Goal: Task Accomplishment & Management: Use online tool/utility

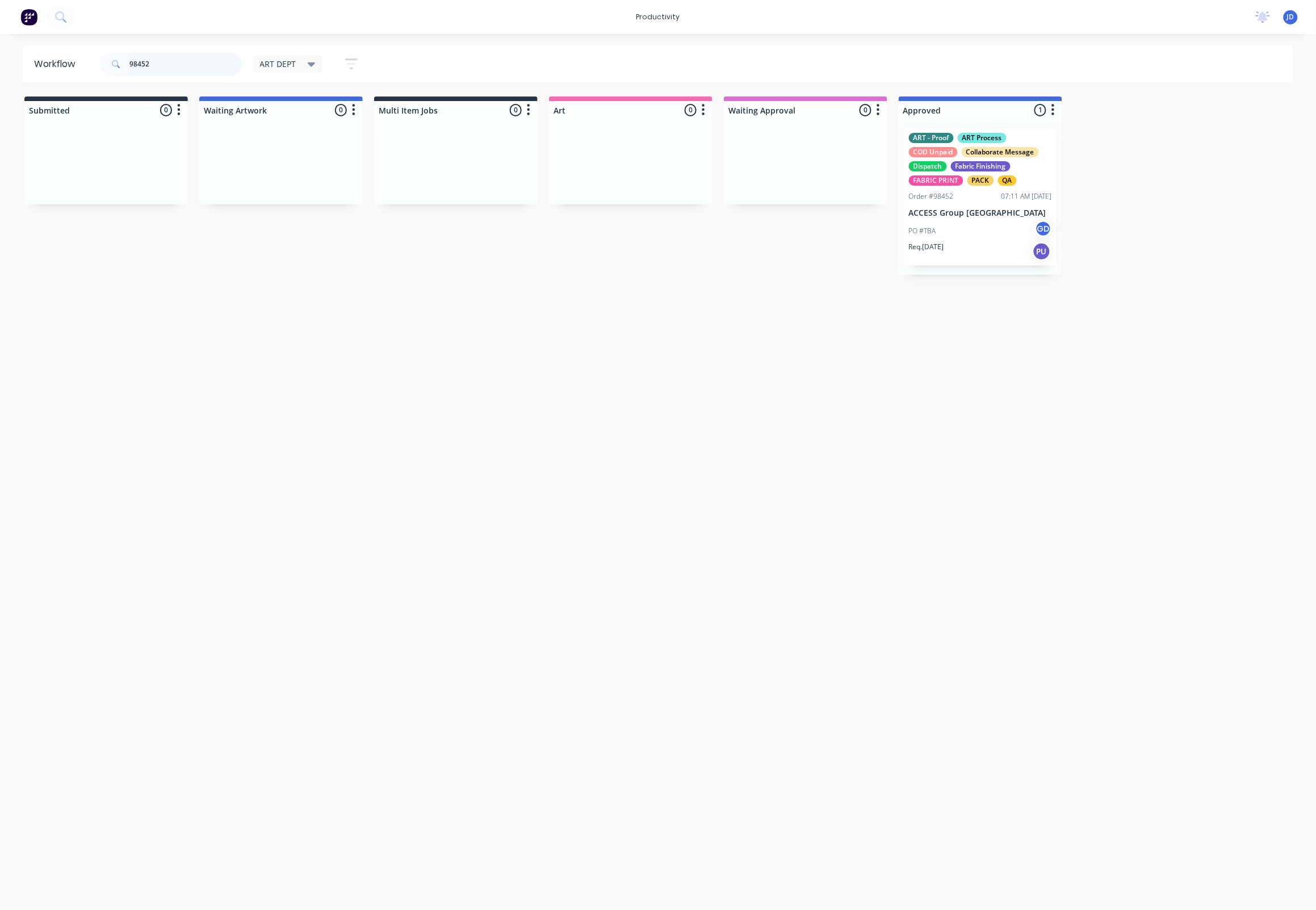
drag, startPoint x: 0, startPoint y: 0, endPoint x: 85, endPoint y: 50, distance: 98.6
click at [85, 50] on header "Workflow 98452 ART DEPT Save new view None edit ART DEPT (Default) edit Banner …" at bounding box center [659, 64] width 1271 height 37
drag, startPoint x: 125, startPoint y: 58, endPoint x: 118, endPoint y: 58, distance: 7.0
click at [118, 58] on div "98452" at bounding box center [170, 64] width 142 height 23
drag, startPoint x: 150, startPoint y: 62, endPoint x: 130, endPoint y: 65, distance: 20.2
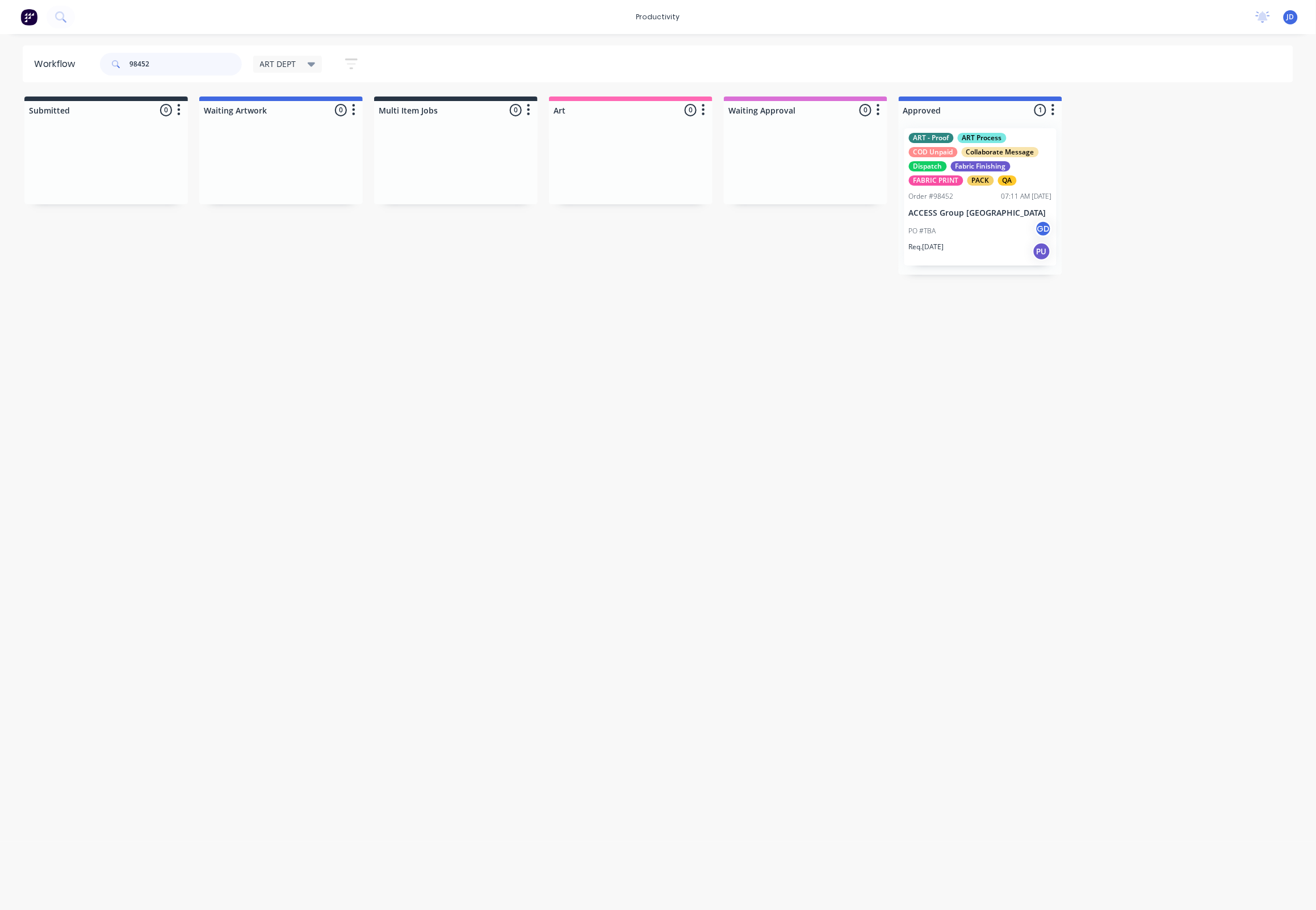
click at [130, 65] on input "98452" at bounding box center [186, 64] width 112 height 23
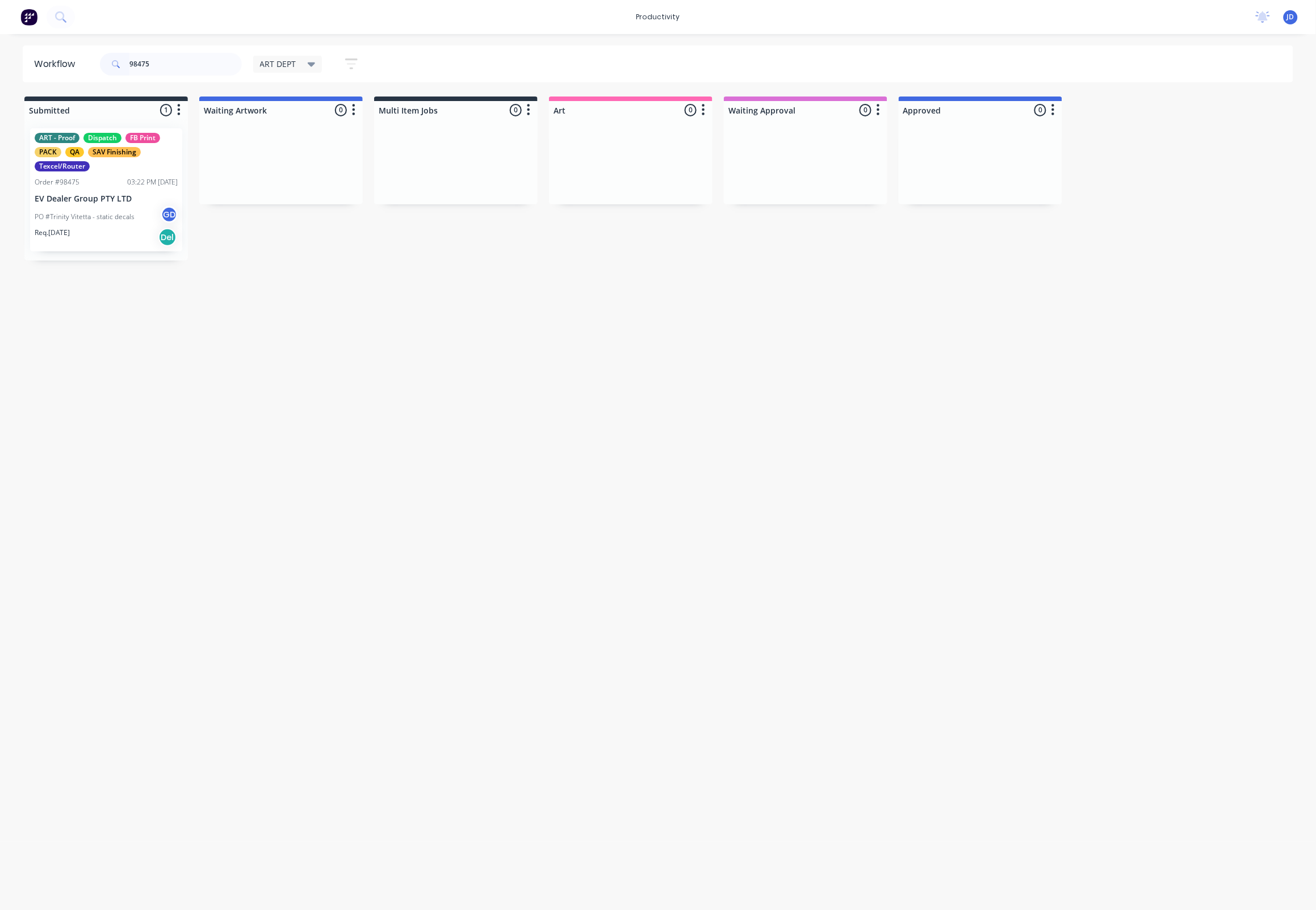
click at [361, 332] on div "Workflow 98475 ART DEPT Save new view None edit ART DEPT (Default) edit Banner …" at bounding box center [658, 466] width 1316 height 842
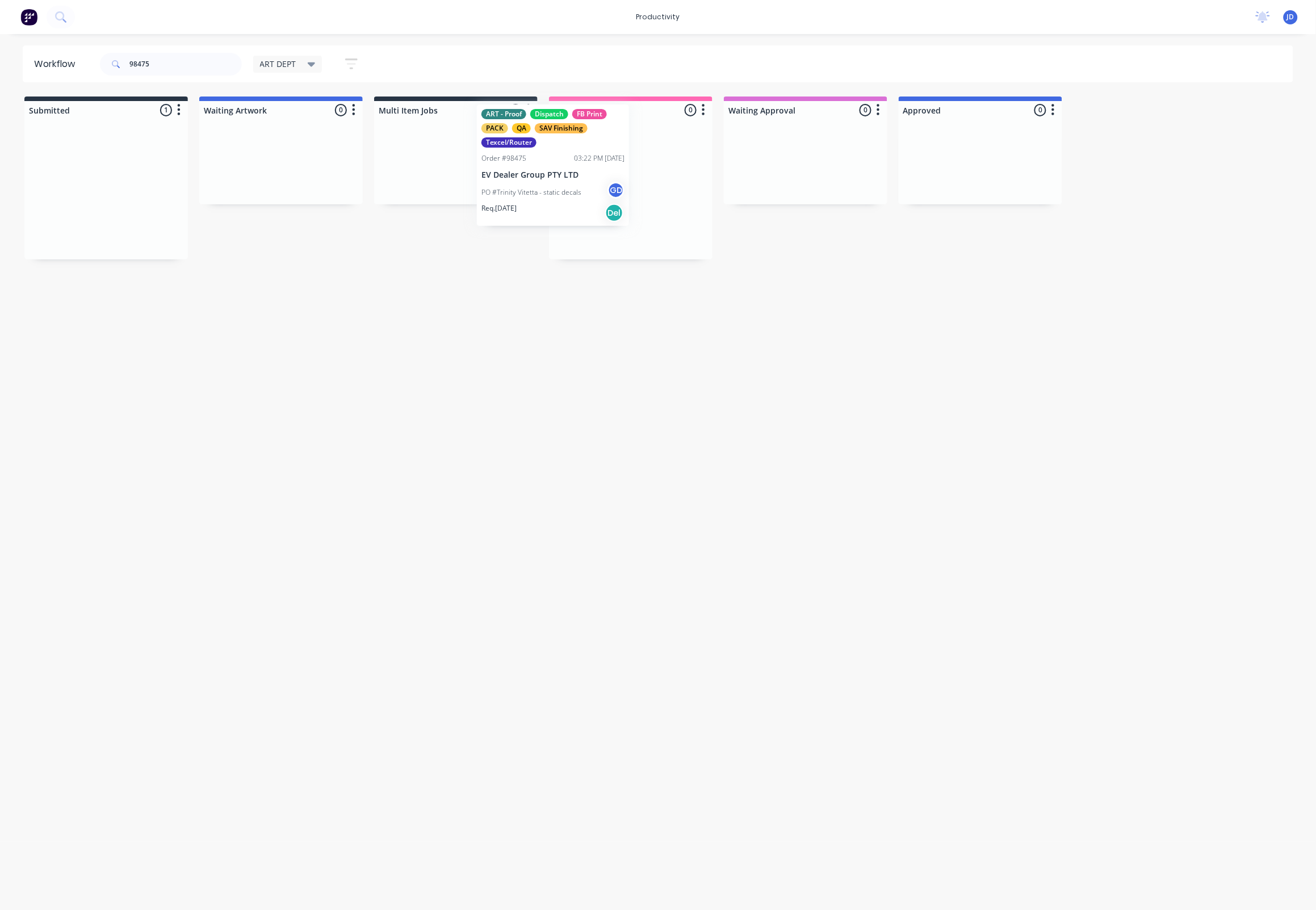
drag, startPoint x: 171, startPoint y: 199, endPoint x: 648, endPoint y: 180, distance: 477.4
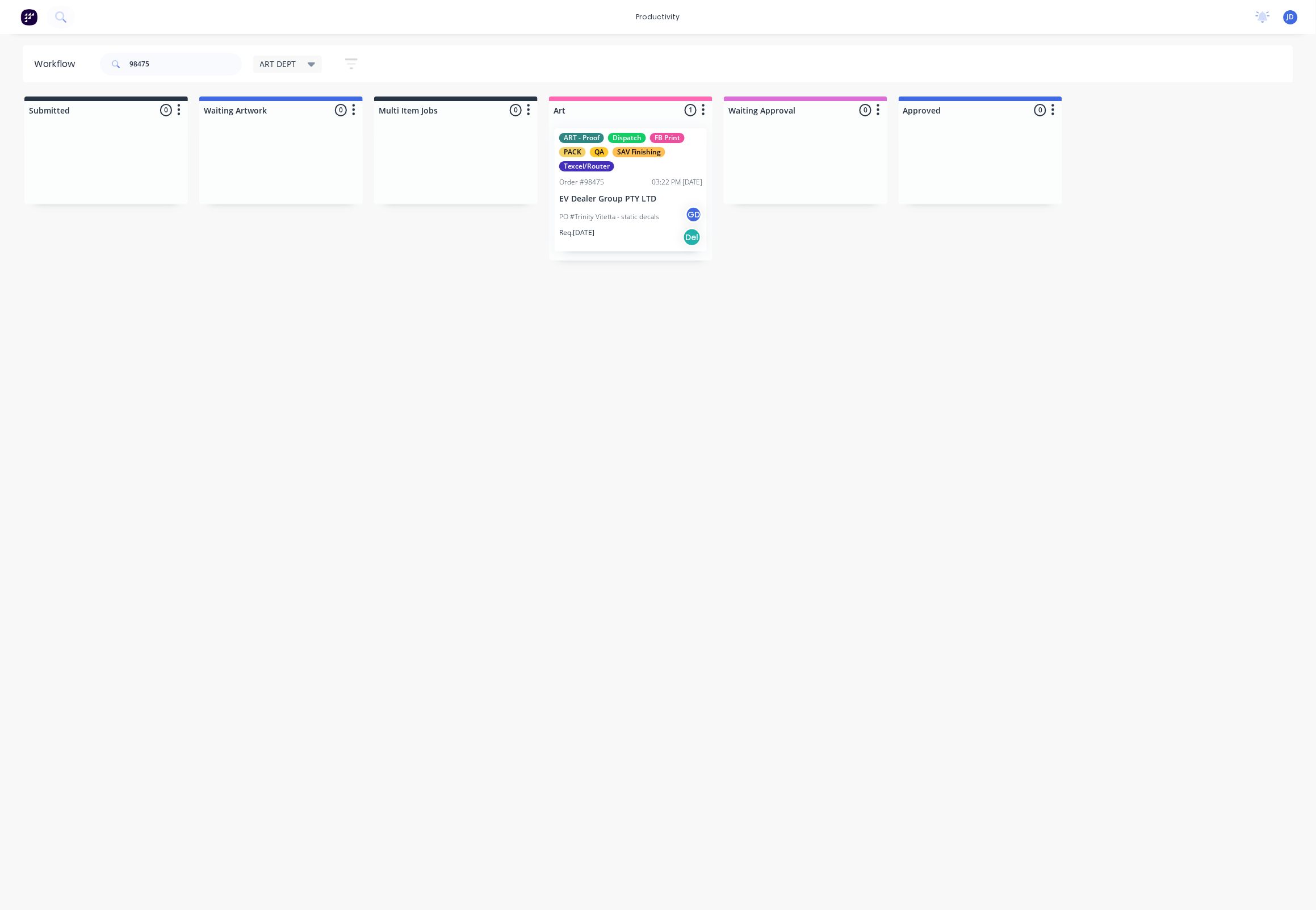
click at [608, 201] on p "EV Dealer Group PTY LTD" at bounding box center [630, 199] width 143 height 9
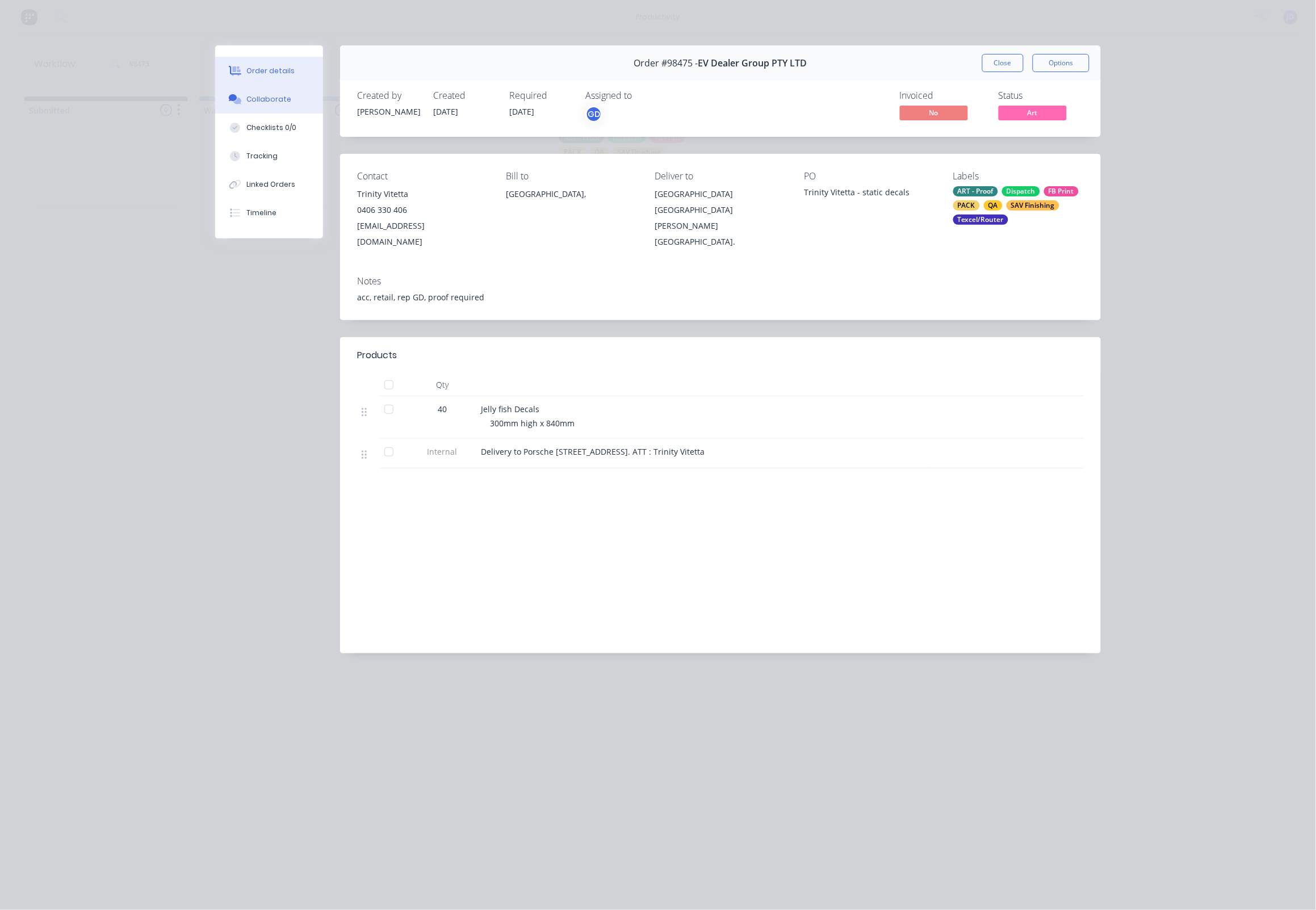
click at [273, 108] on button "Collaborate" at bounding box center [268, 100] width 108 height 28
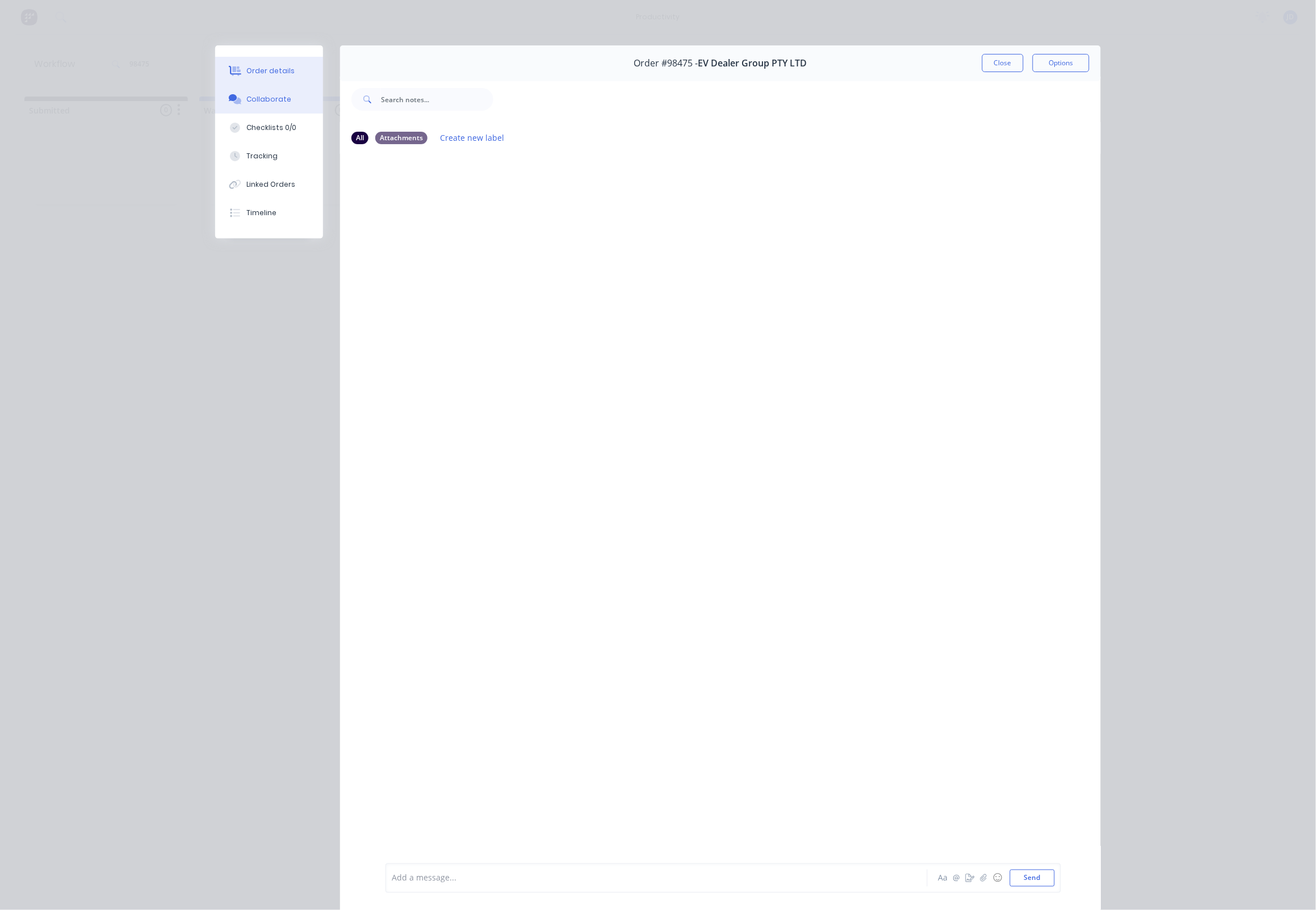
click at [257, 78] on button "Order details" at bounding box center [268, 71] width 108 height 28
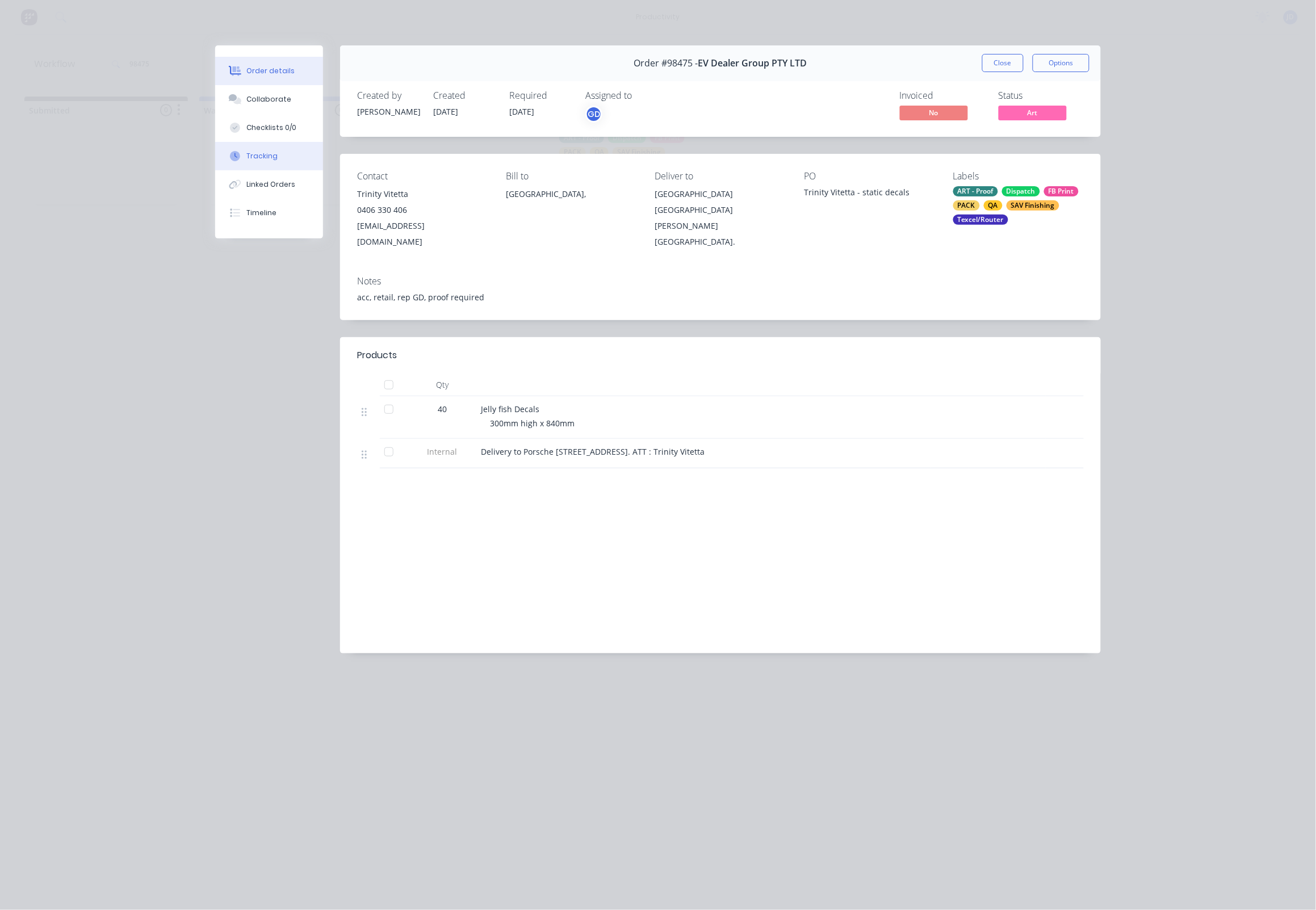
click at [297, 159] on button "Tracking" at bounding box center [268, 156] width 108 height 28
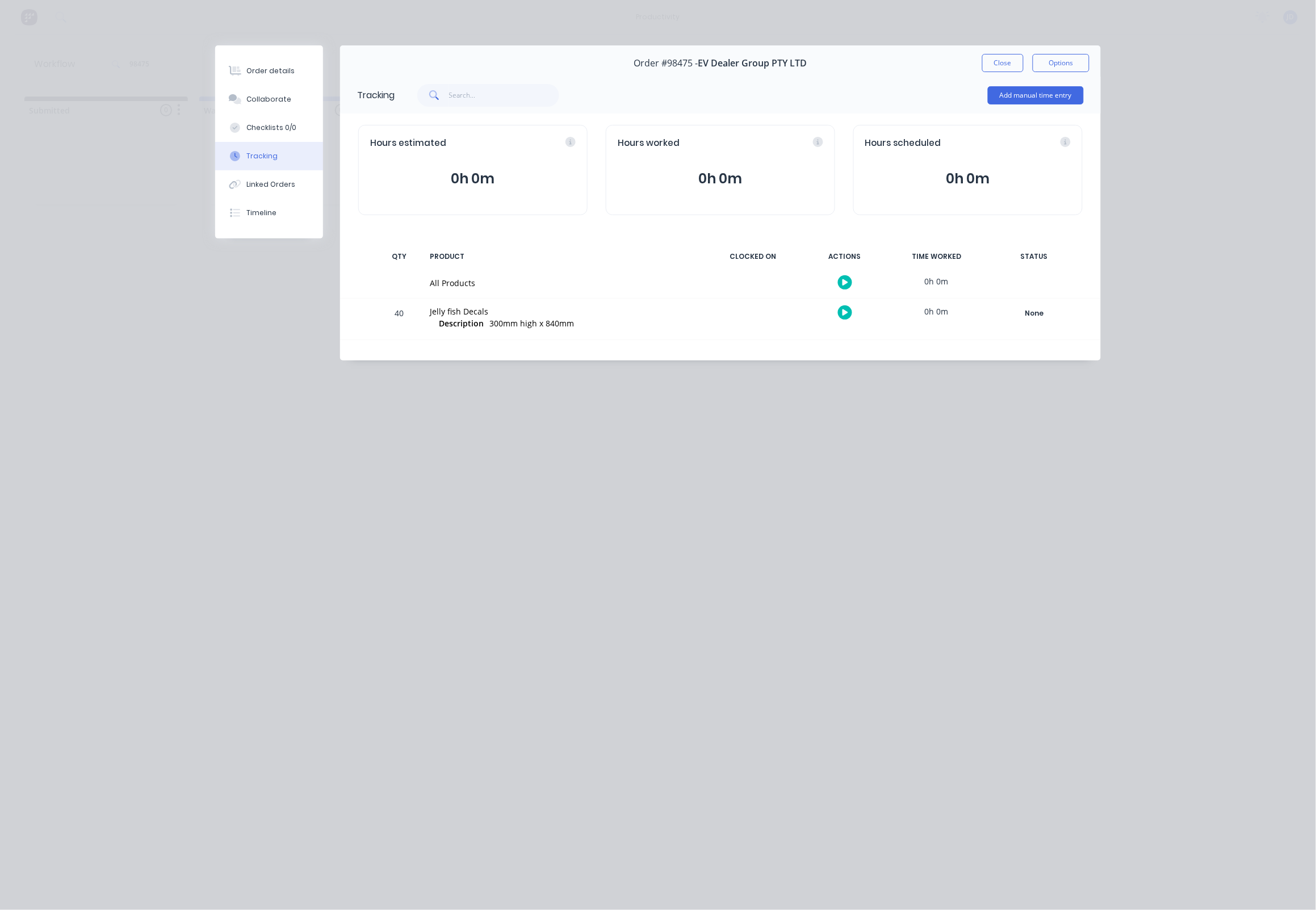
click at [848, 311] on button "button" at bounding box center [844, 312] width 14 height 14
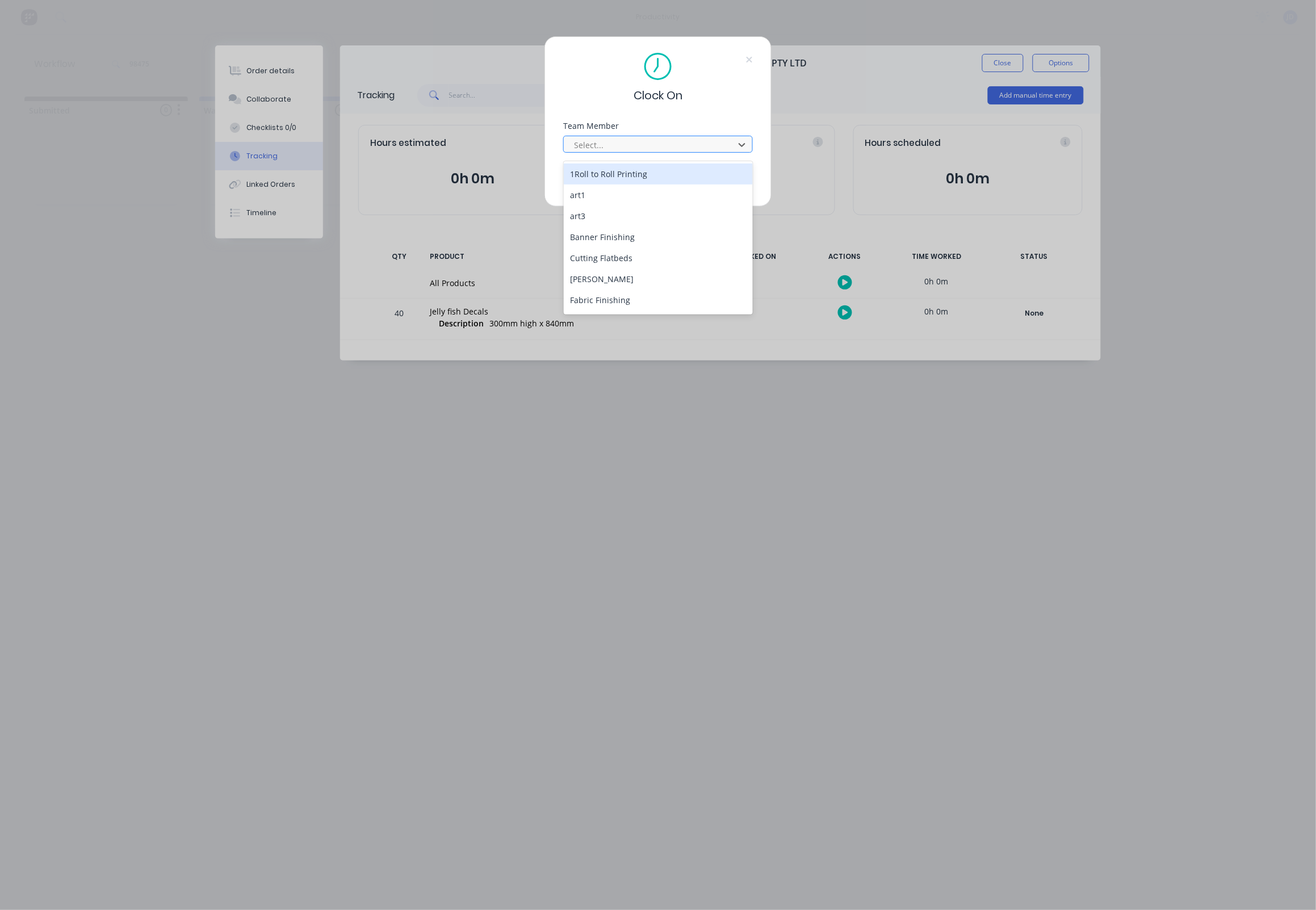
click at [569, 152] on div "Select..." at bounding box center [658, 144] width 190 height 17
click at [596, 255] on div "[PERSON_NAME]" at bounding box center [659, 266] width 190 height 21
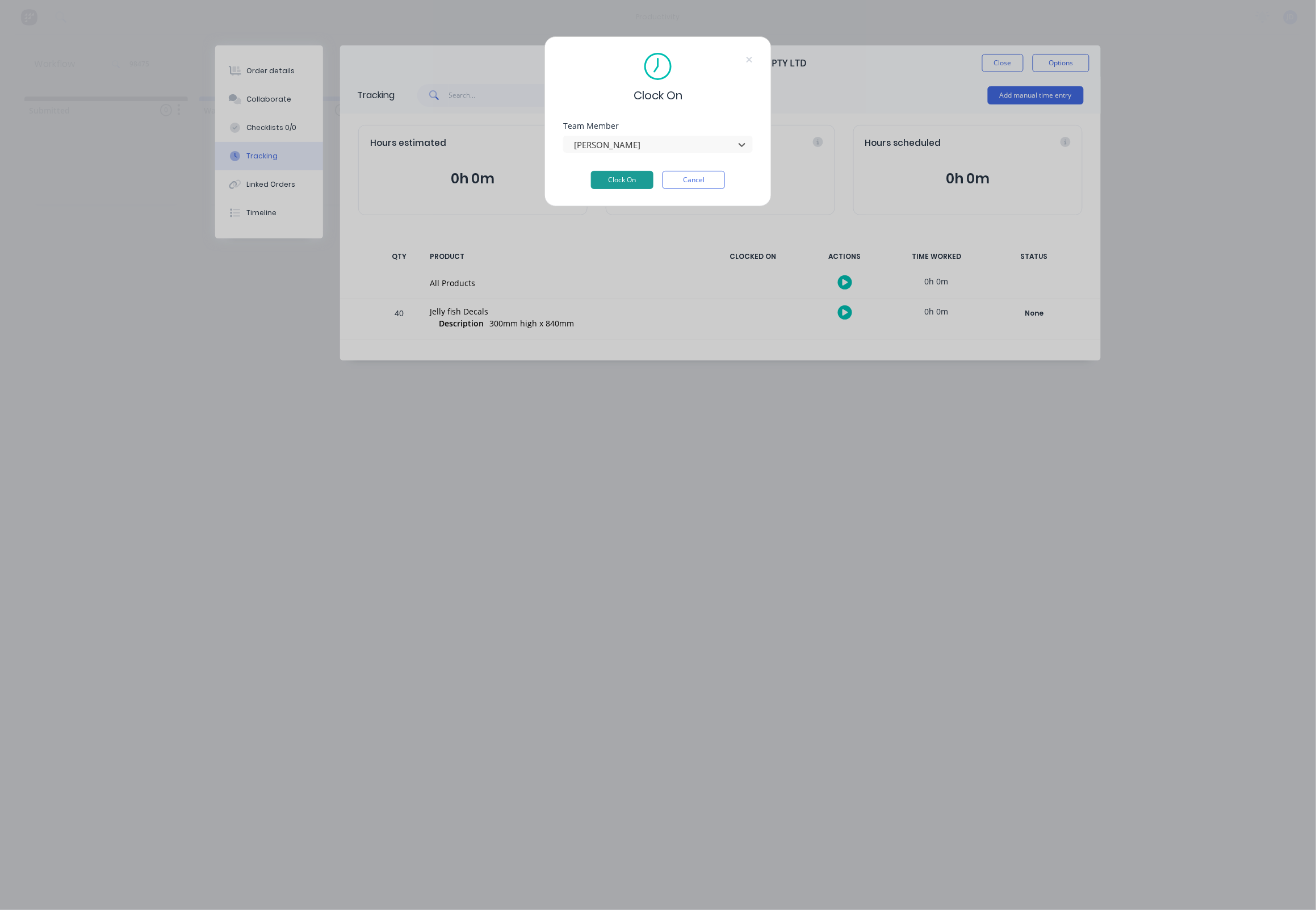
drag, startPoint x: 618, startPoint y: 169, endPoint x: 619, endPoint y: 177, distance: 8.1
click at [618, 169] on div "Team Member option [PERSON_NAME], selected. [PERSON_NAME]" at bounding box center [658, 146] width 190 height 49
click at [619, 177] on button "Clock On" at bounding box center [622, 180] width 62 height 18
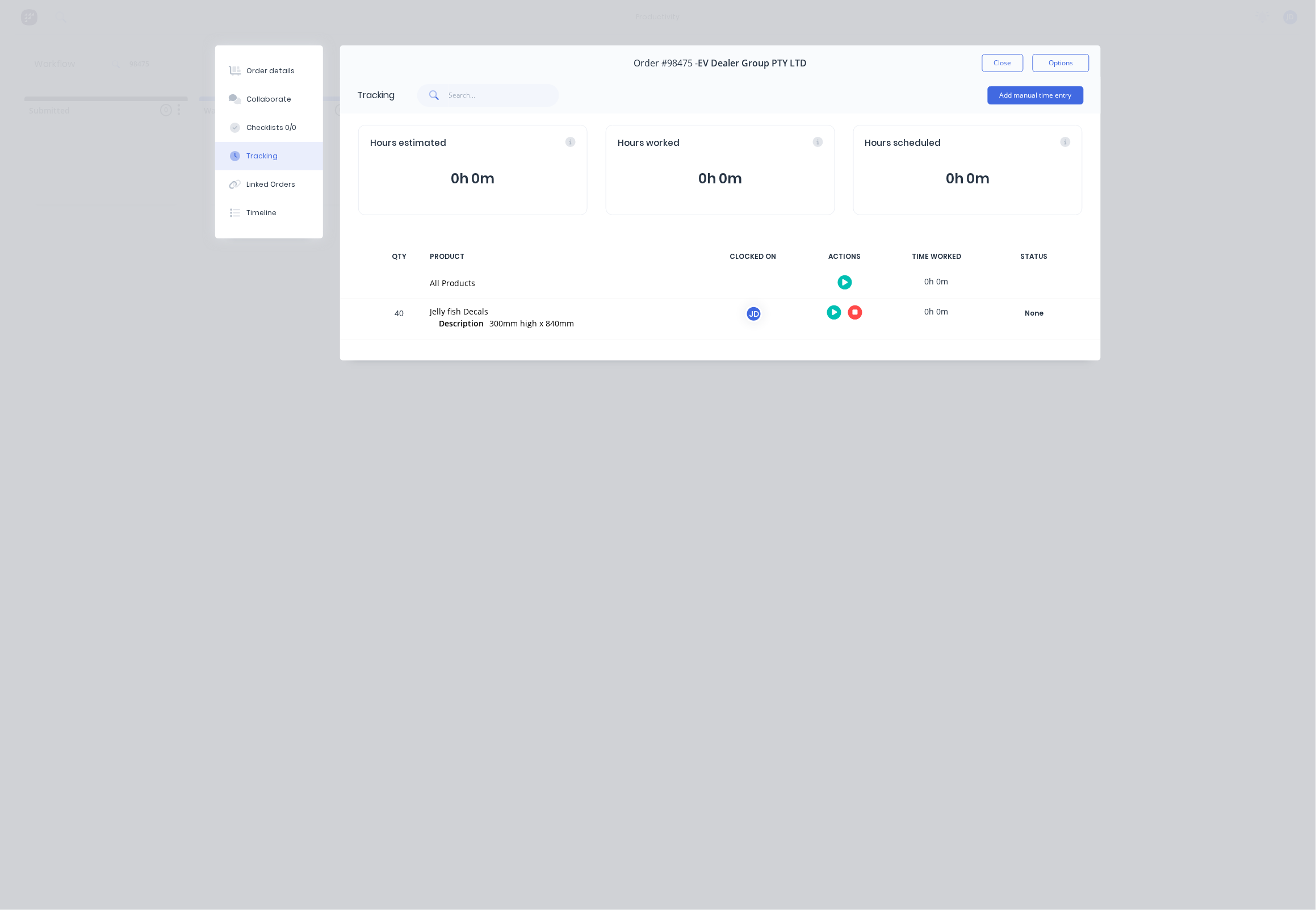
click at [859, 316] on button "button" at bounding box center [855, 312] width 14 height 14
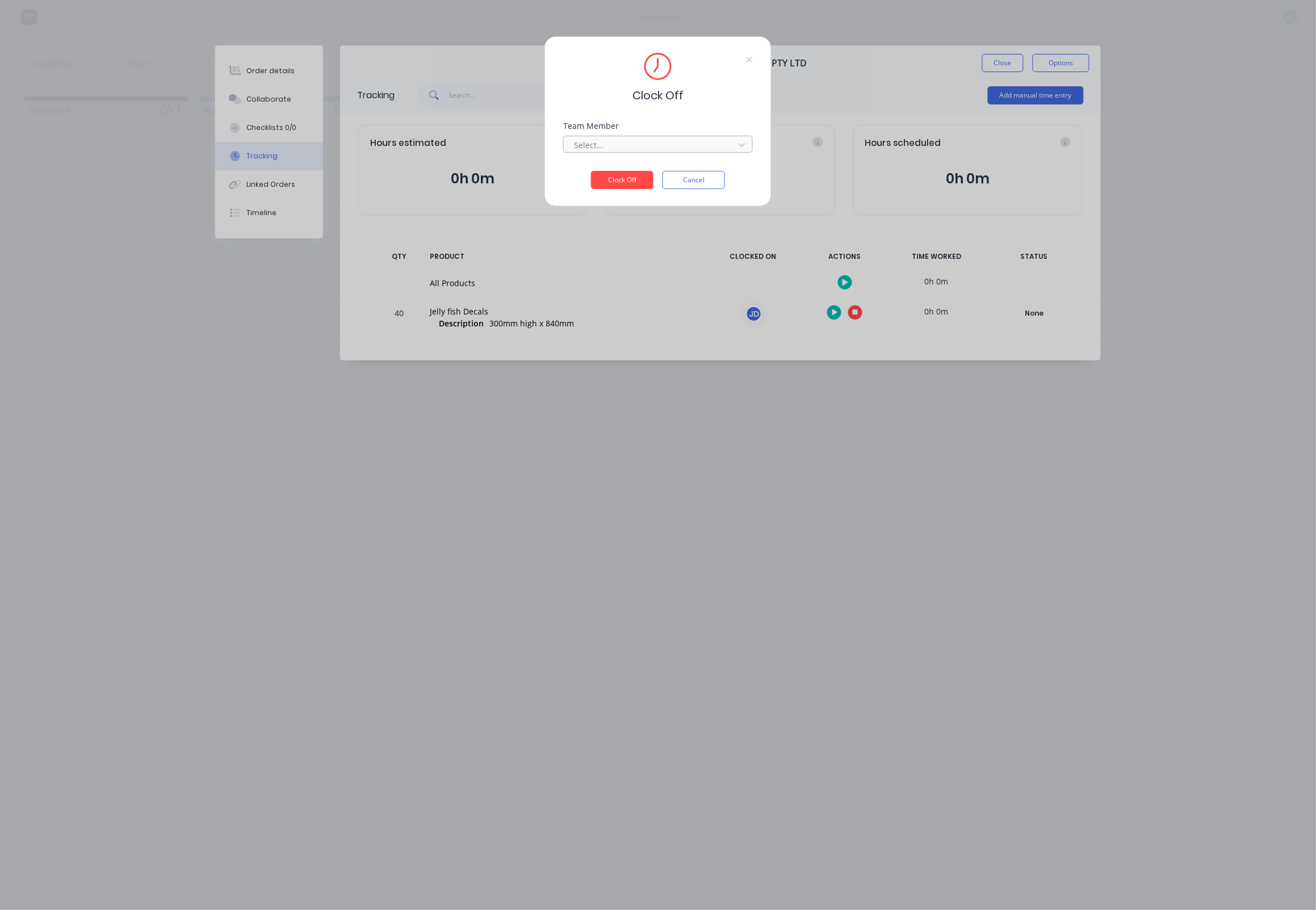
drag, startPoint x: 635, startPoint y: 131, endPoint x: 635, endPoint y: 142, distance: 11.0
click at [635, 130] on div "Team Member" at bounding box center [658, 126] width 190 height 8
click at [635, 143] on div at bounding box center [651, 145] width 156 height 14
click at [574, 186] on div "[PERSON_NAME]" at bounding box center [659, 174] width 190 height 26
click at [583, 175] on div "[PERSON_NAME]" at bounding box center [659, 173] width 190 height 21
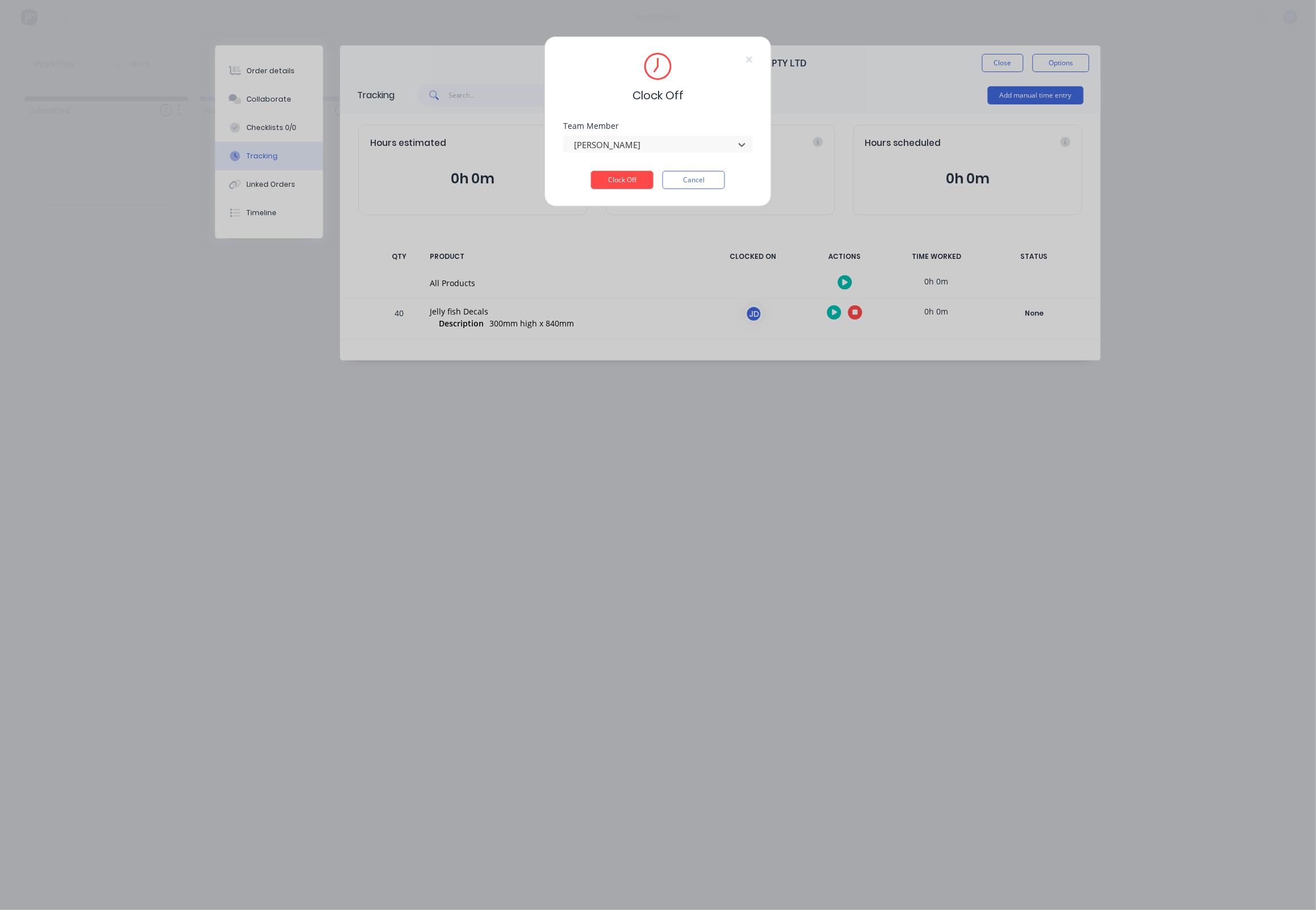
click at [631, 202] on div "Clock Off Team Member option [PERSON_NAME], selected. [PERSON_NAME] Clock Off C…" at bounding box center [657, 121] width 227 height 170
drag, startPoint x: 621, startPoint y: 188, endPoint x: 716, endPoint y: 146, distance: 103.9
click at [621, 188] on button "Clock Off" at bounding box center [622, 180] width 62 height 18
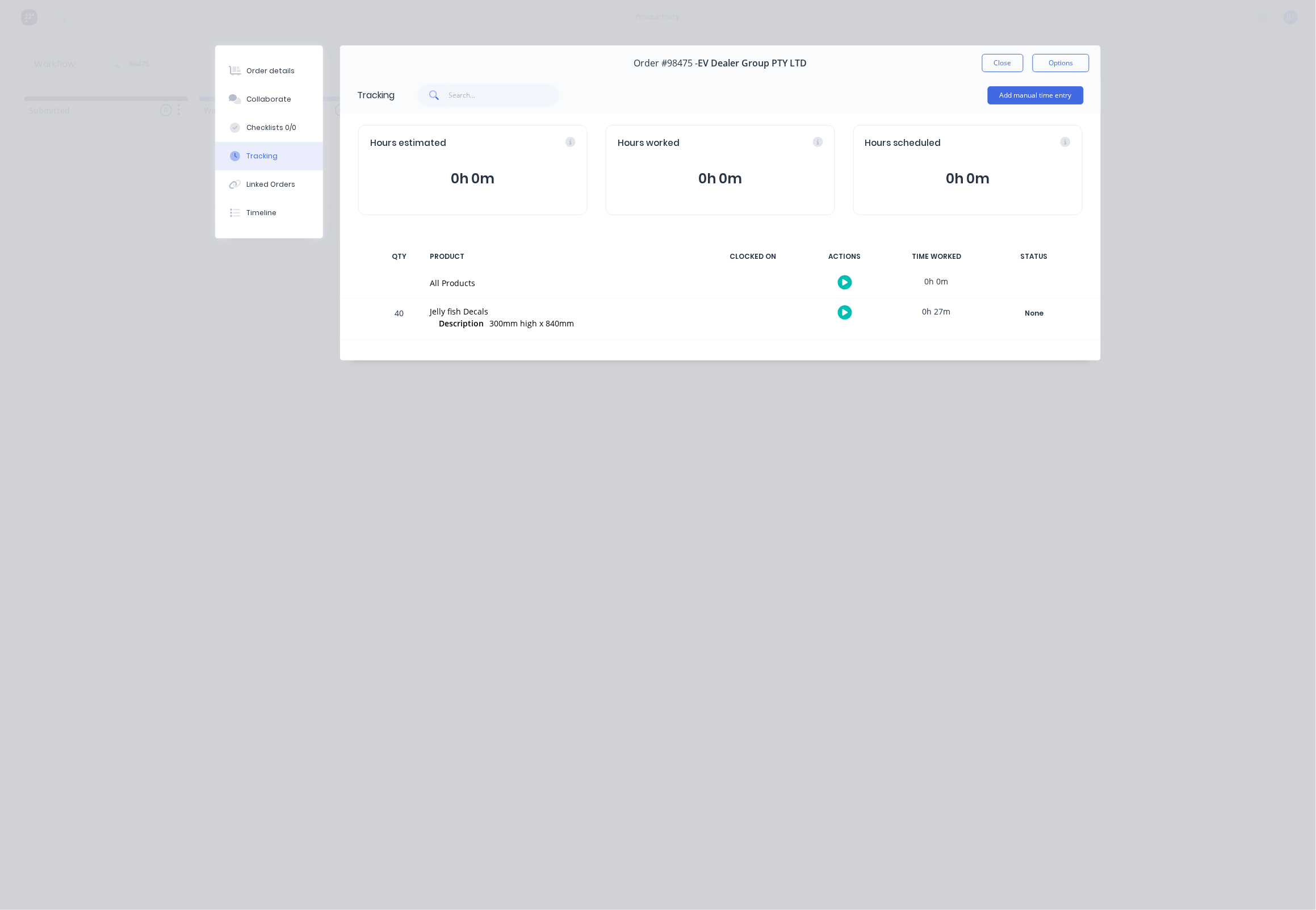
drag, startPoint x: 992, startPoint y: 66, endPoint x: 869, endPoint y: 112, distance: 131.3
click at [992, 66] on button "Close" at bounding box center [1002, 63] width 41 height 18
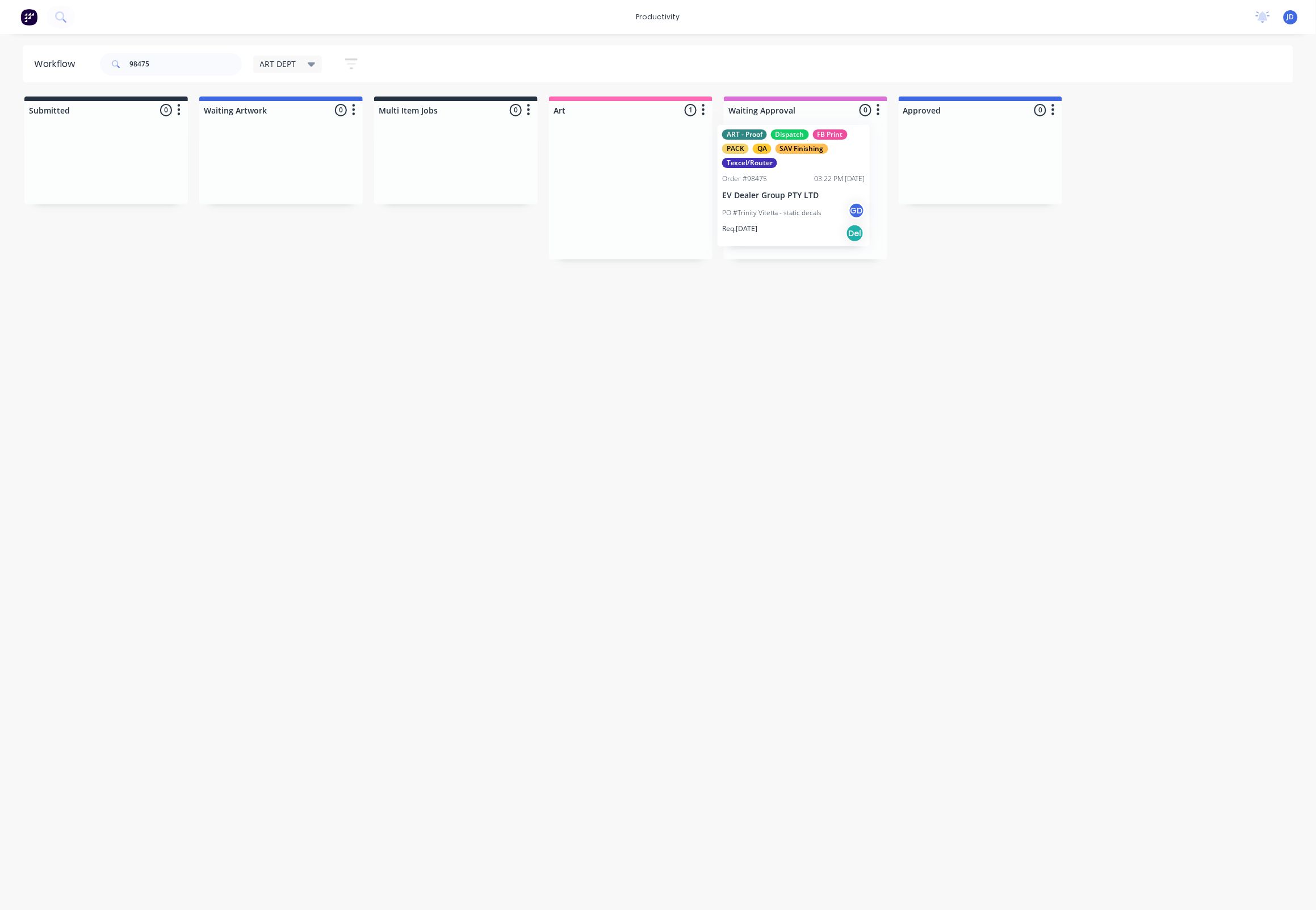
drag, startPoint x: 624, startPoint y: 209, endPoint x: 794, endPoint y: 207, distance: 170.0
drag, startPoint x: 142, startPoint y: 63, endPoint x: 83, endPoint y: 58, distance: 59.2
click at [83, 58] on header "Workflow 98475 ART DEPT Save new view None edit ART DEPT (Default) edit Banner …" at bounding box center [659, 64] width 1271 height 37
type input "98433"
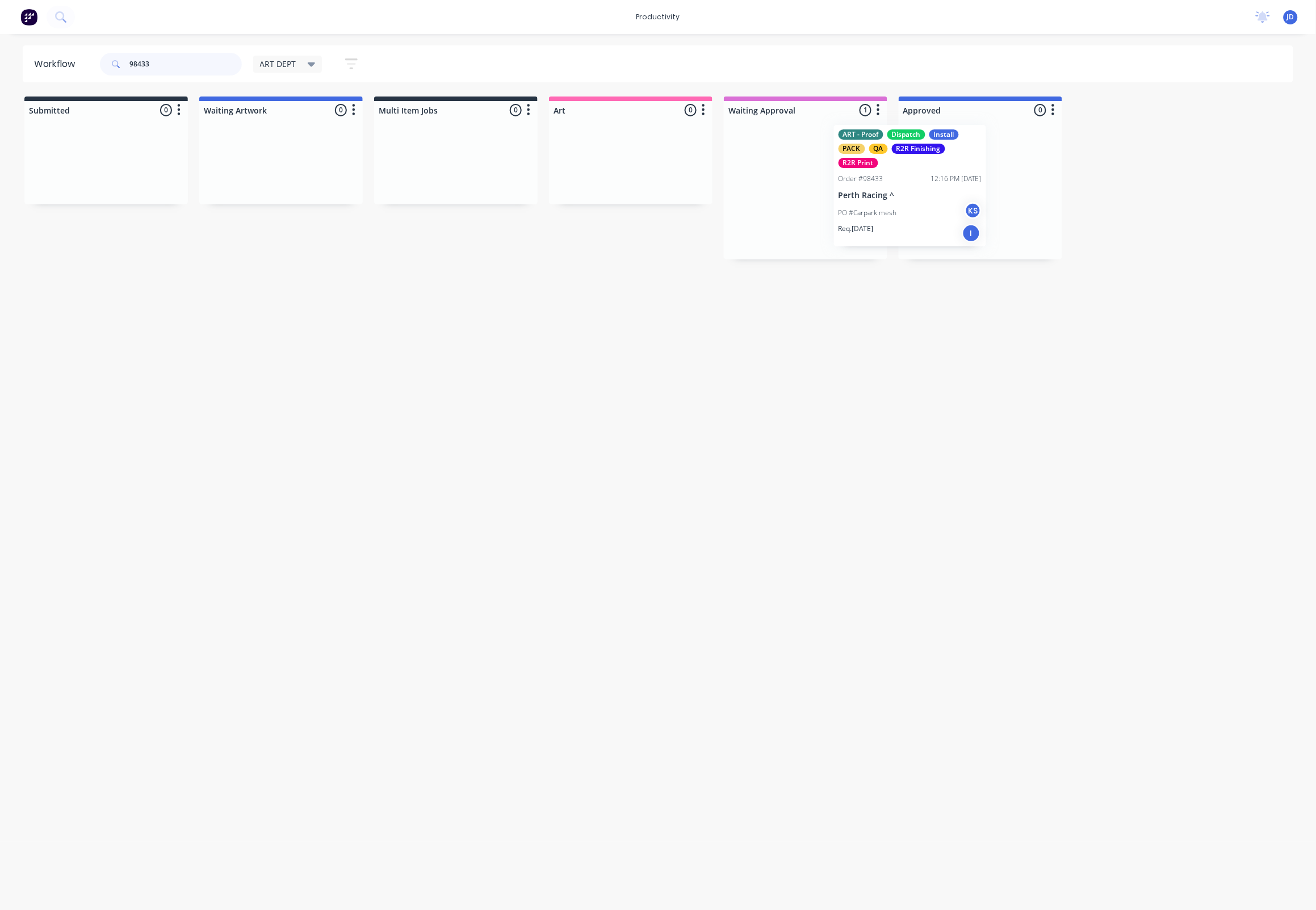
drag, startPoint x: 949, startPoint y: 187, endPoint x: 999, endPoint y: 187, distance: 50.0
click at [993, 209] on div "PO #Carpark mesh KS" at bounding box center [980, 217] width 143 height 22
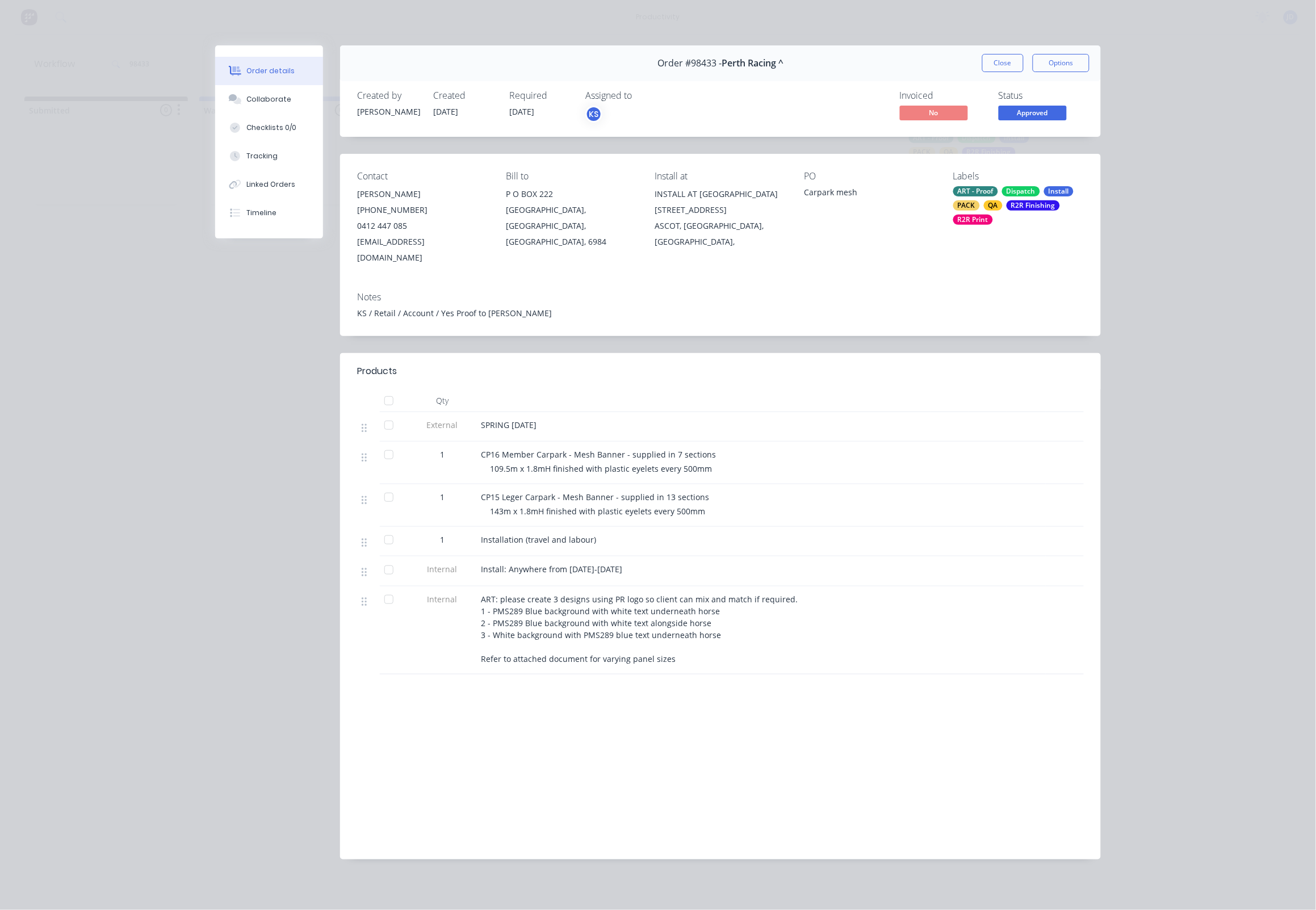
click at [996, 69] on button "Close" at bounding box center [1002, 63] width 41 height 18
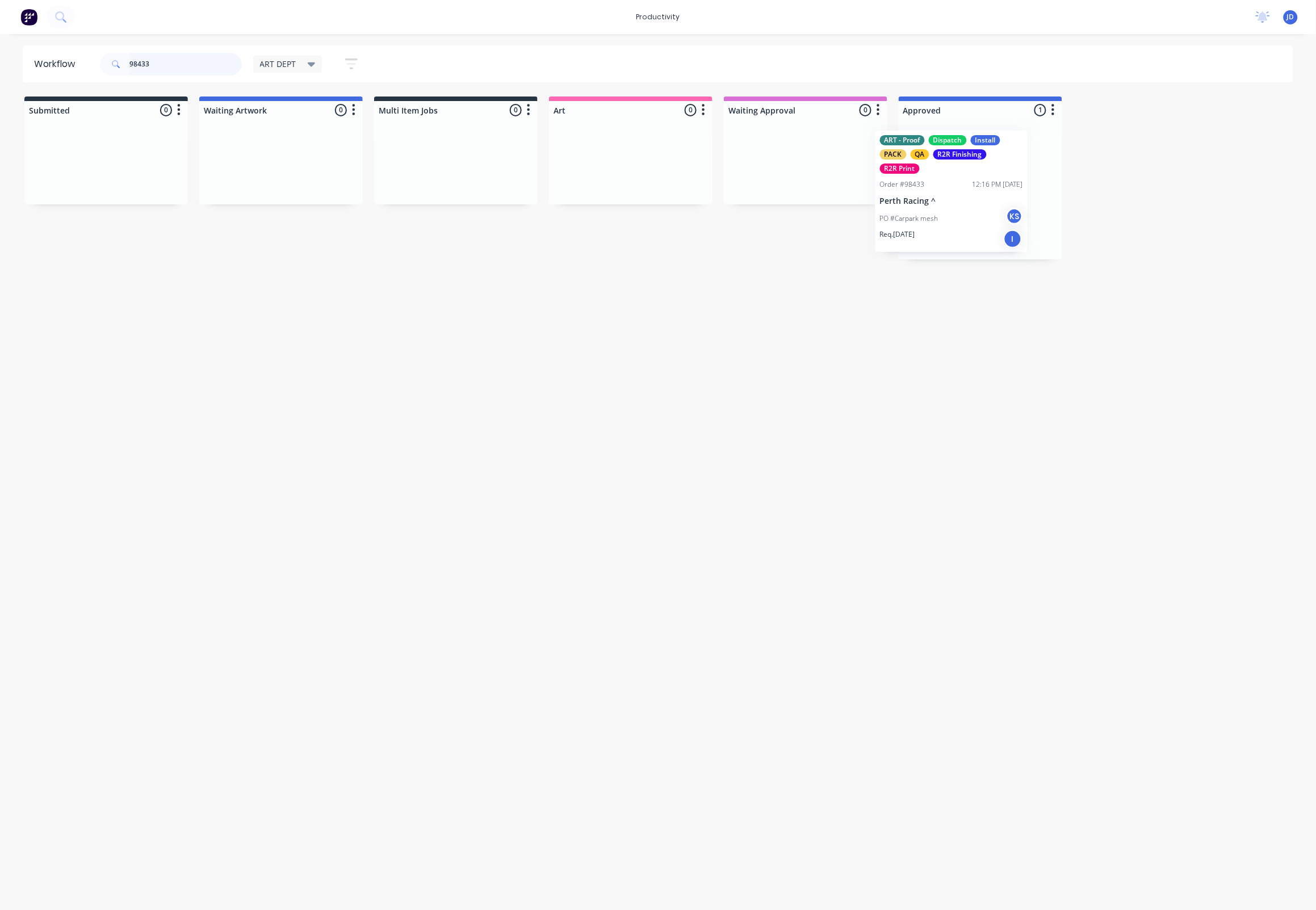
drag, startPoint x: 1002, startPoint y: 206, endPoint x: 973, endPoint y: 208, distance: 29.1
click at [973, 208] on div "ART - Proof Dispatch Install PACK QA R2R Finishing R2R Print Order #98433 12:16…" at bounding box center [980, 189] width 163 height 140
click at [944, 226] on div "ART - Proof Dispatch Install PACK QA R2R Finishing R2R Print Order #98433 12:16…" at bounding box center [980, 189] width 163 height 140
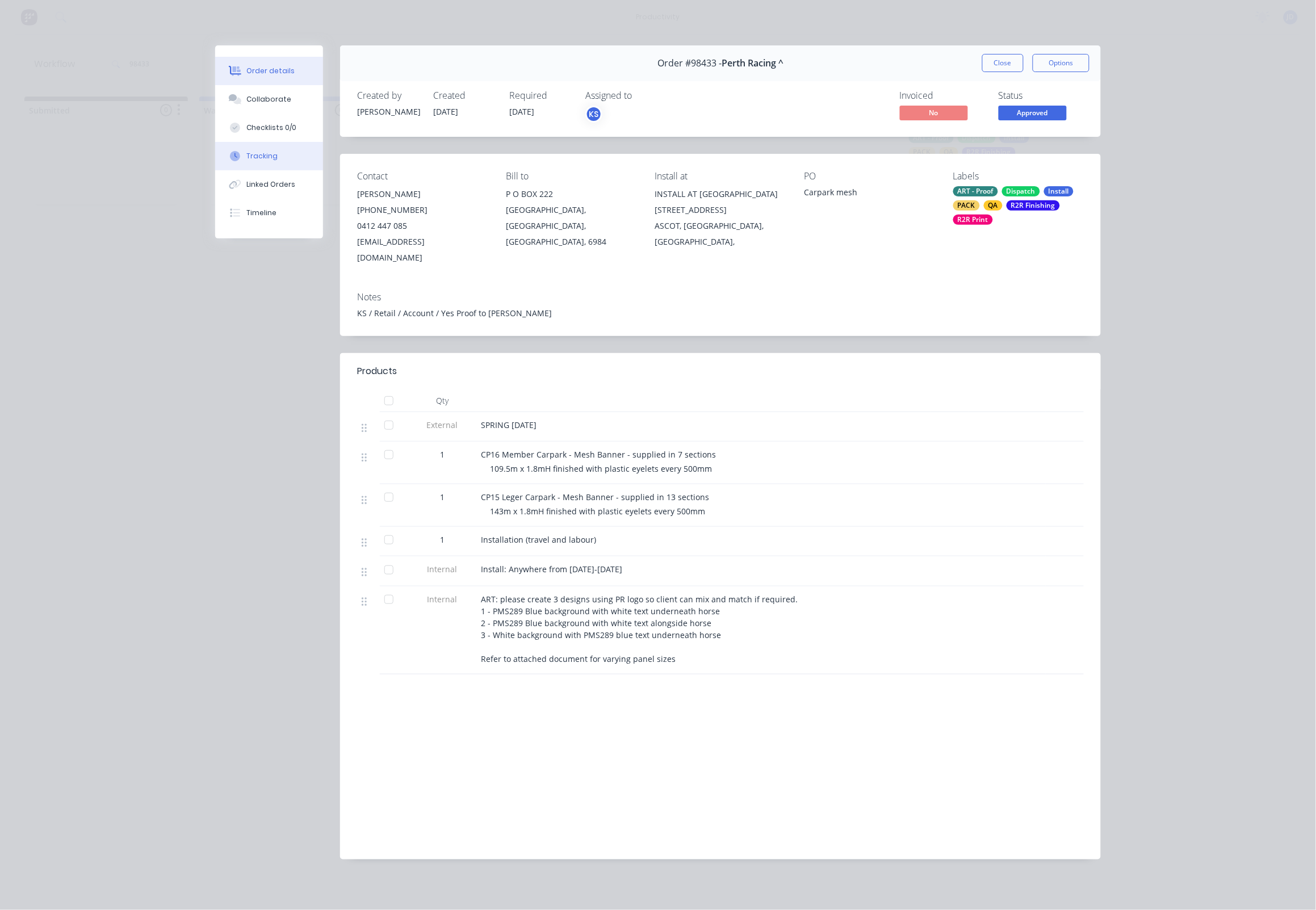
click at [264, 170] on button "Tracking" at bounding box center [268, 156] width 108 height 28
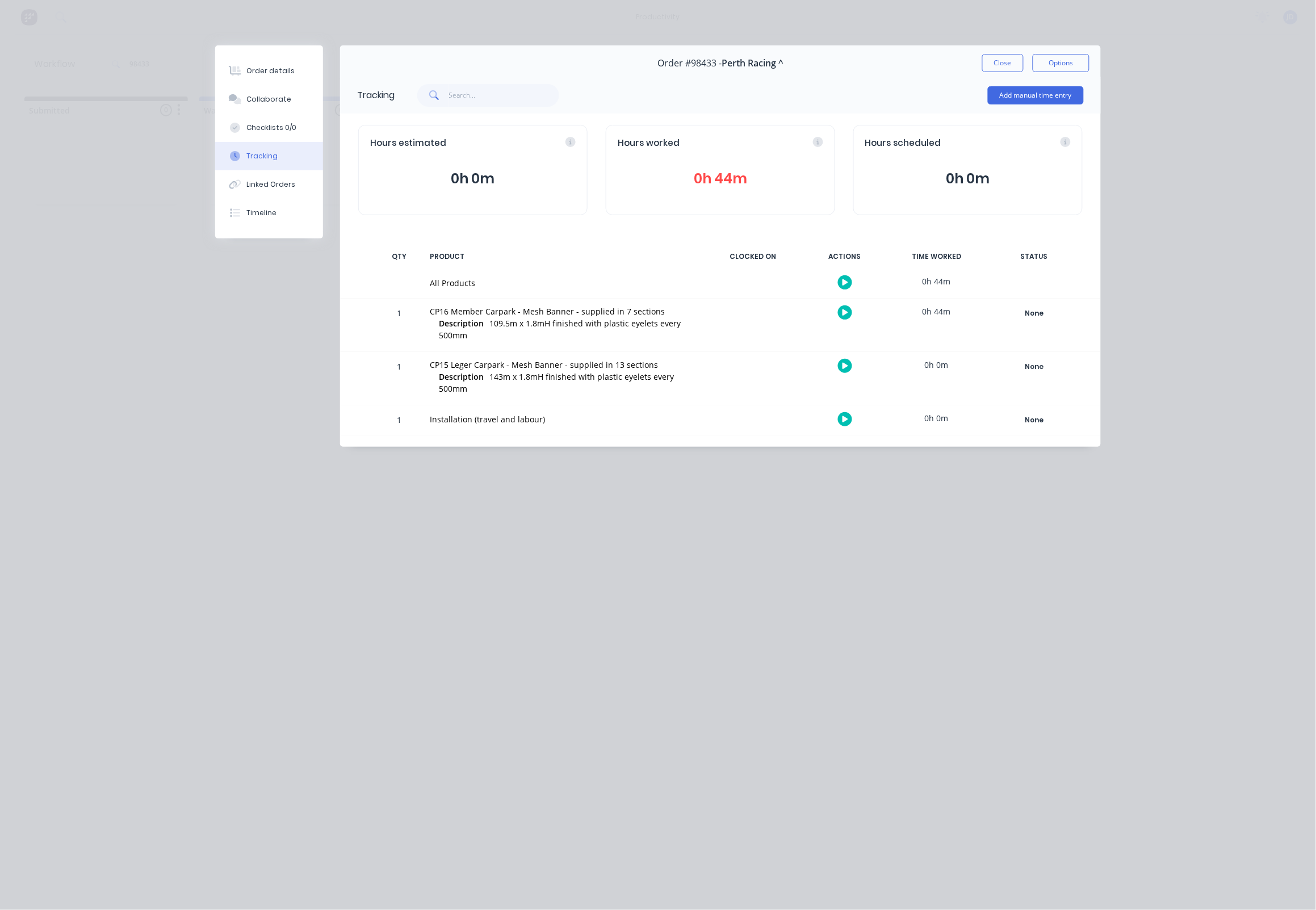
click at [847, 316] on icon "button" at bounding box center [845, 312] width 5 height 7
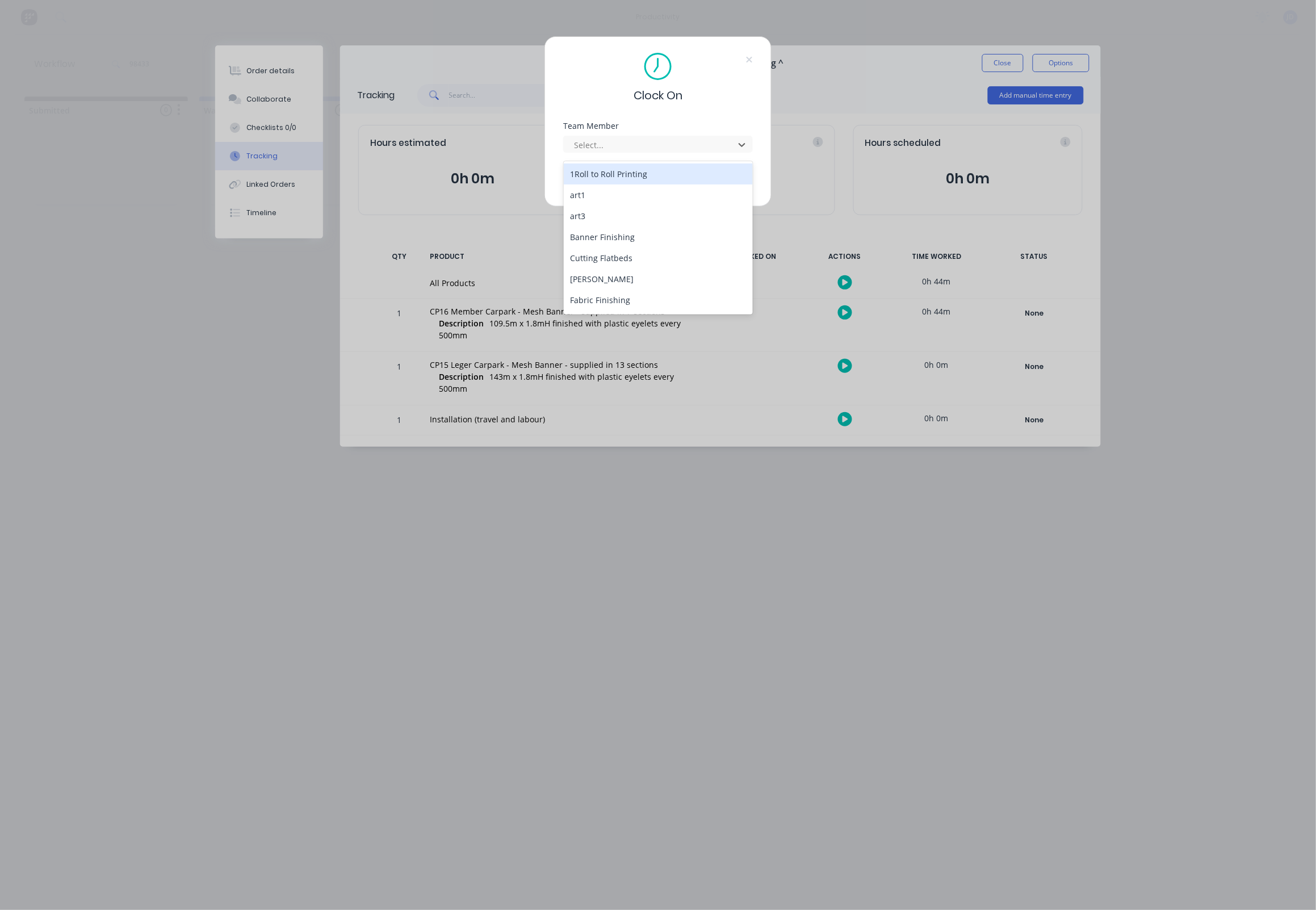
drag, startPoint x: 617, startPoint y: 154, endPoint x: 613, endPoint y: 182, distance: 28.3
click at [617, 152] on div at bounding box center [651, 145] width 156 height 14
drag, startPoint x: 590, startPoint y: 303, endPoint x: 608, endPoint y: 247, distance: 58.8
click at [590, 303] on div "[PERSON_NAME]" at bounding box center [659, 311] width 190 height 21
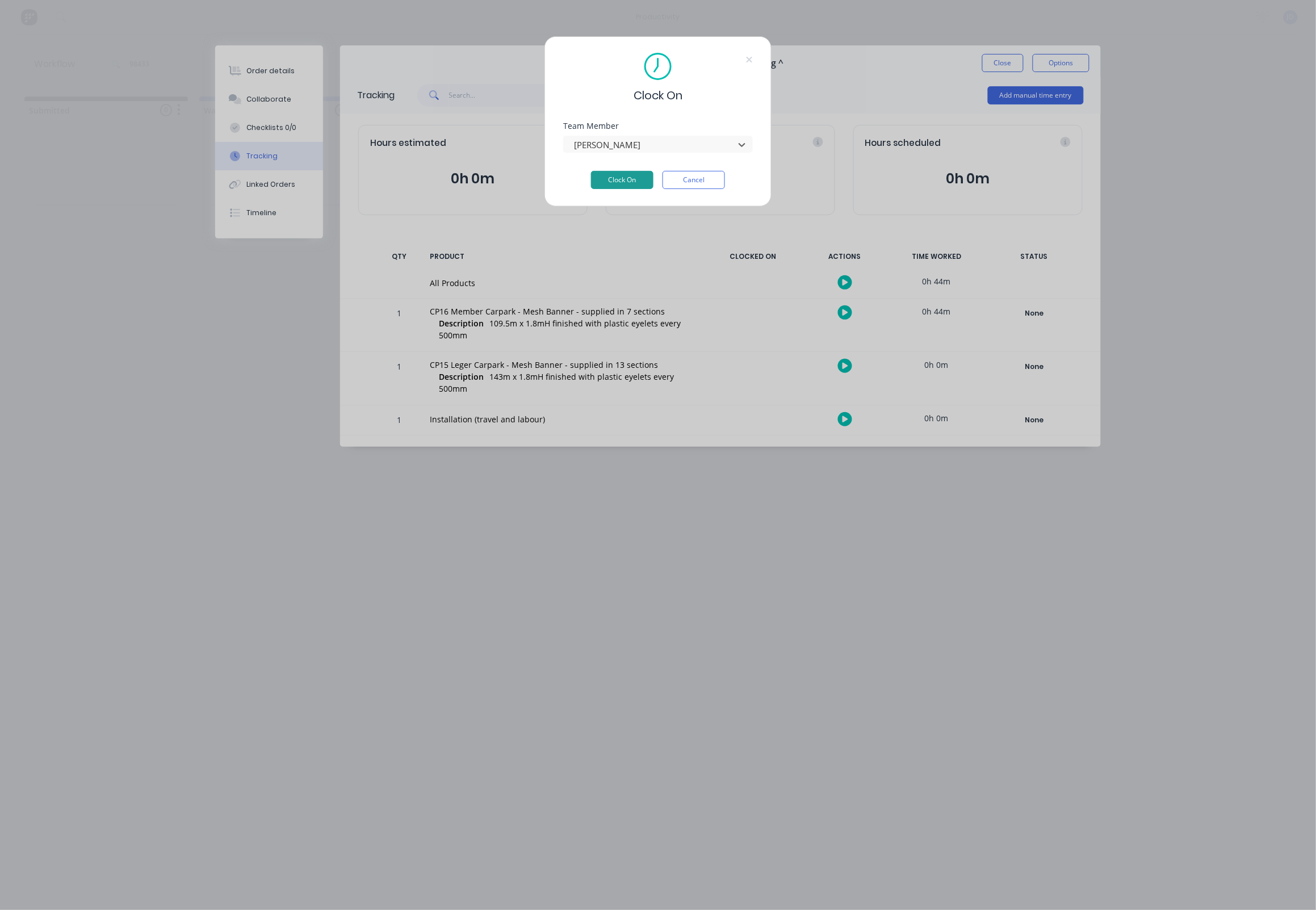
click at [627, 186] on button "Clock On" at bounding box center [622, 180] width 62 height 18
